Goal: Task Accomplishment & Management: Complete application form

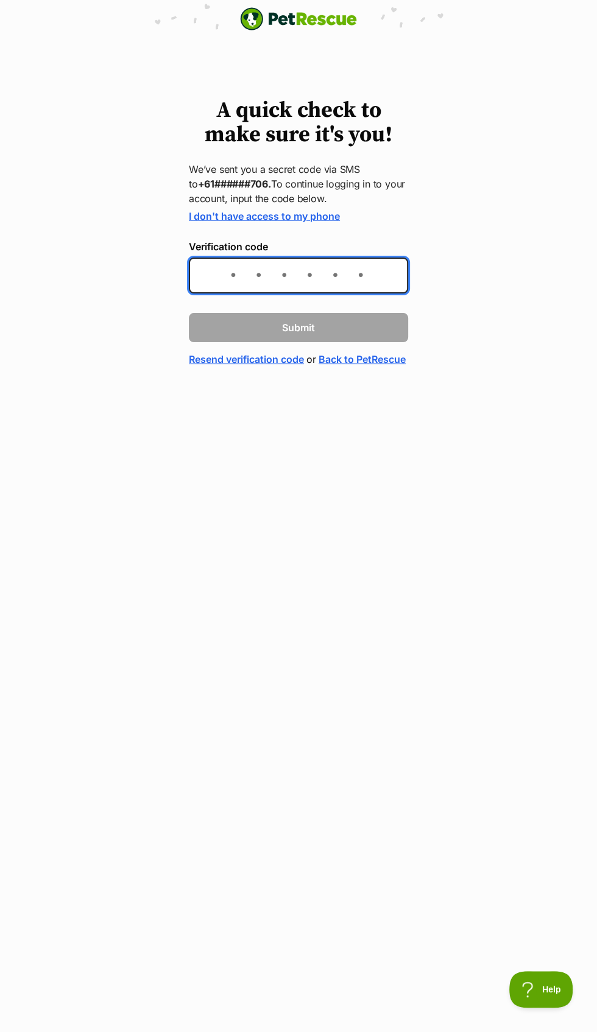
click at [239, 277] on input "Verification code" at bounding box center [298, 276] width 219 height 36
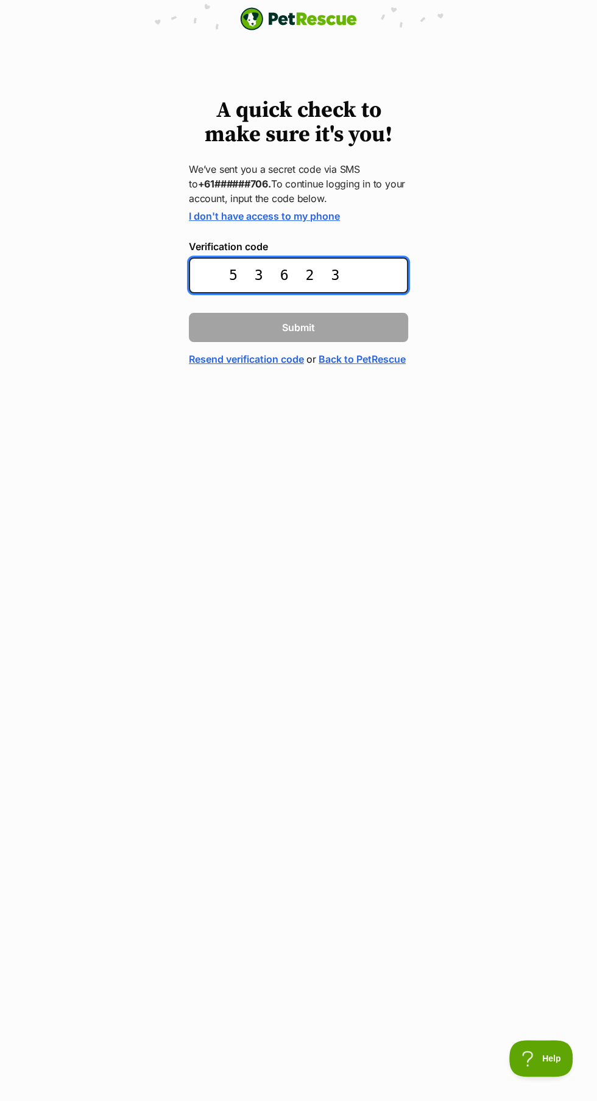
type input "536239"
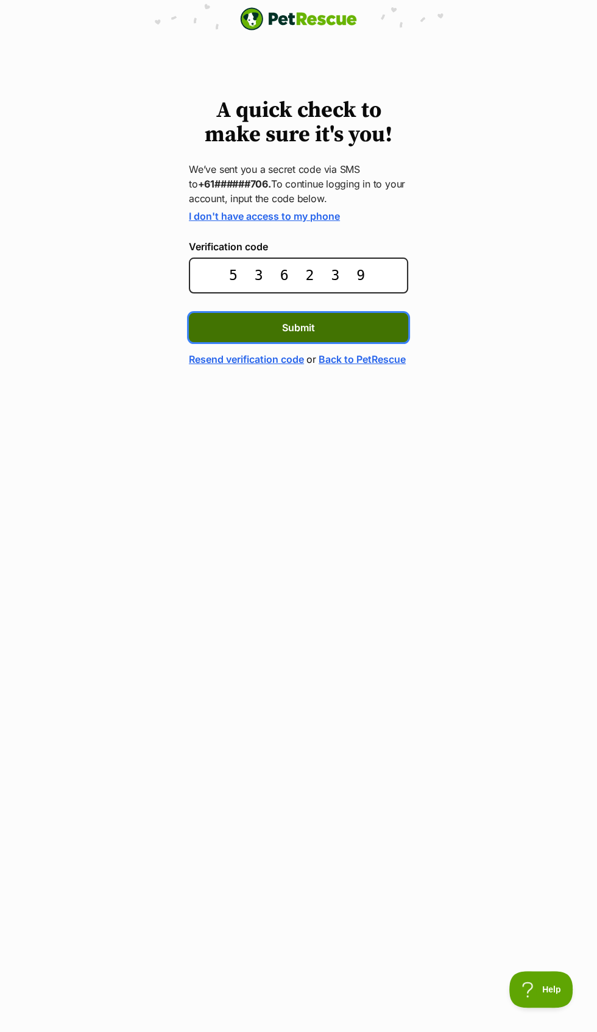
click at [279, 337] on button "Submit" at bounding box center [298, 327] width 219 height 29
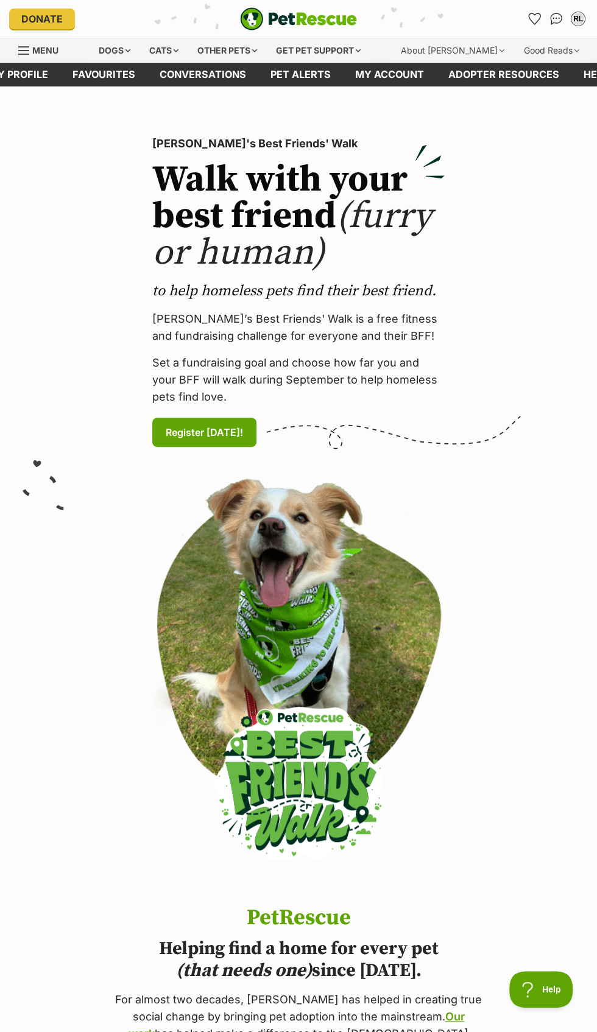
click at [272, 19] on img "PetRescue" at bounding box center [298, 18] width 117 height 23
